Goal: Information Seeking & Learning: Learn about a topic

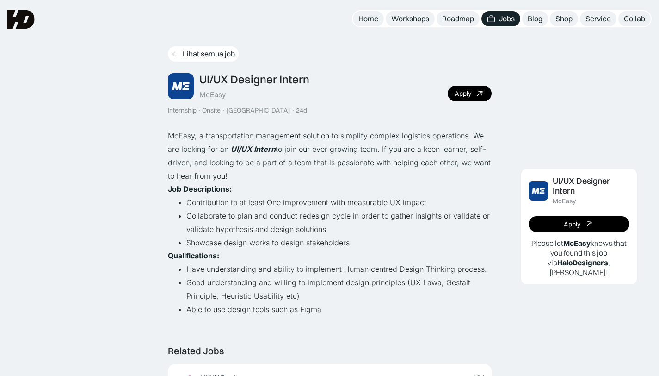
click at [199, 53] on div "Lihat semua job" at bounding box center [209, 54] width 52 height 10
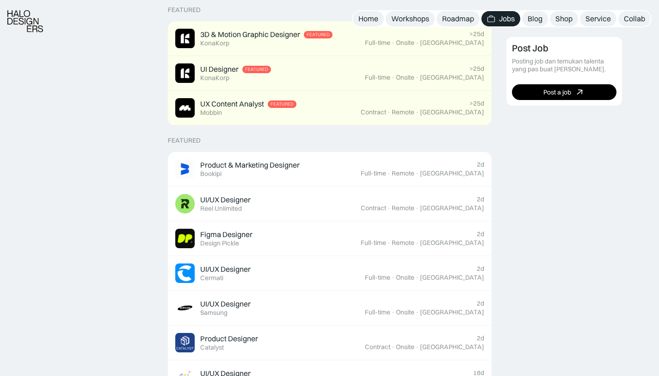
scroll to position [251, 0]
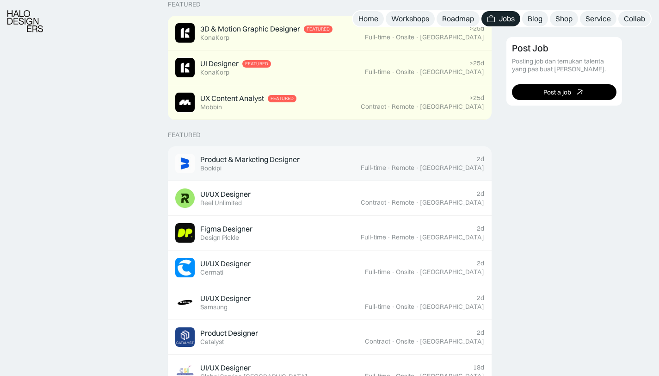
click at [295, 164] on div "Product & Marketing Designer" at bounding box center [249, 160] width 99 height 10
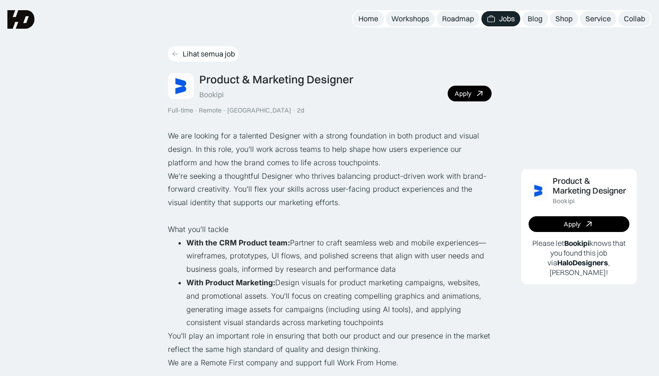
click at [211, 56] on div "Lihat semua job" at bounding box center [209, 54] width 52 height 10
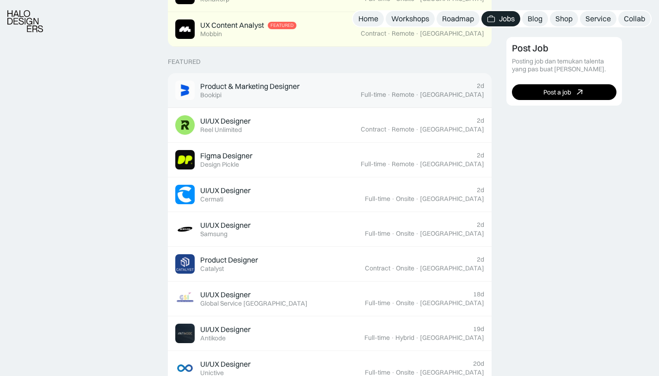
scroll to position [324, 0]
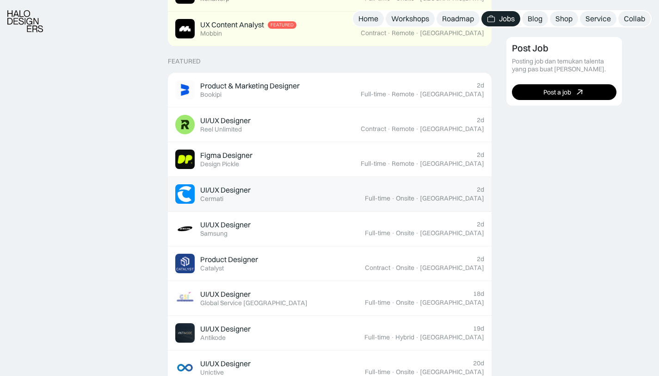
click at [297, 208] on link "UI/UX Designer Featured Cermati 2d Full-time · Onsite · Jakarta" at bounding box center [330, 194] width 324 height 35
